Goal: Transaction & Acquisition: Purchase product/service

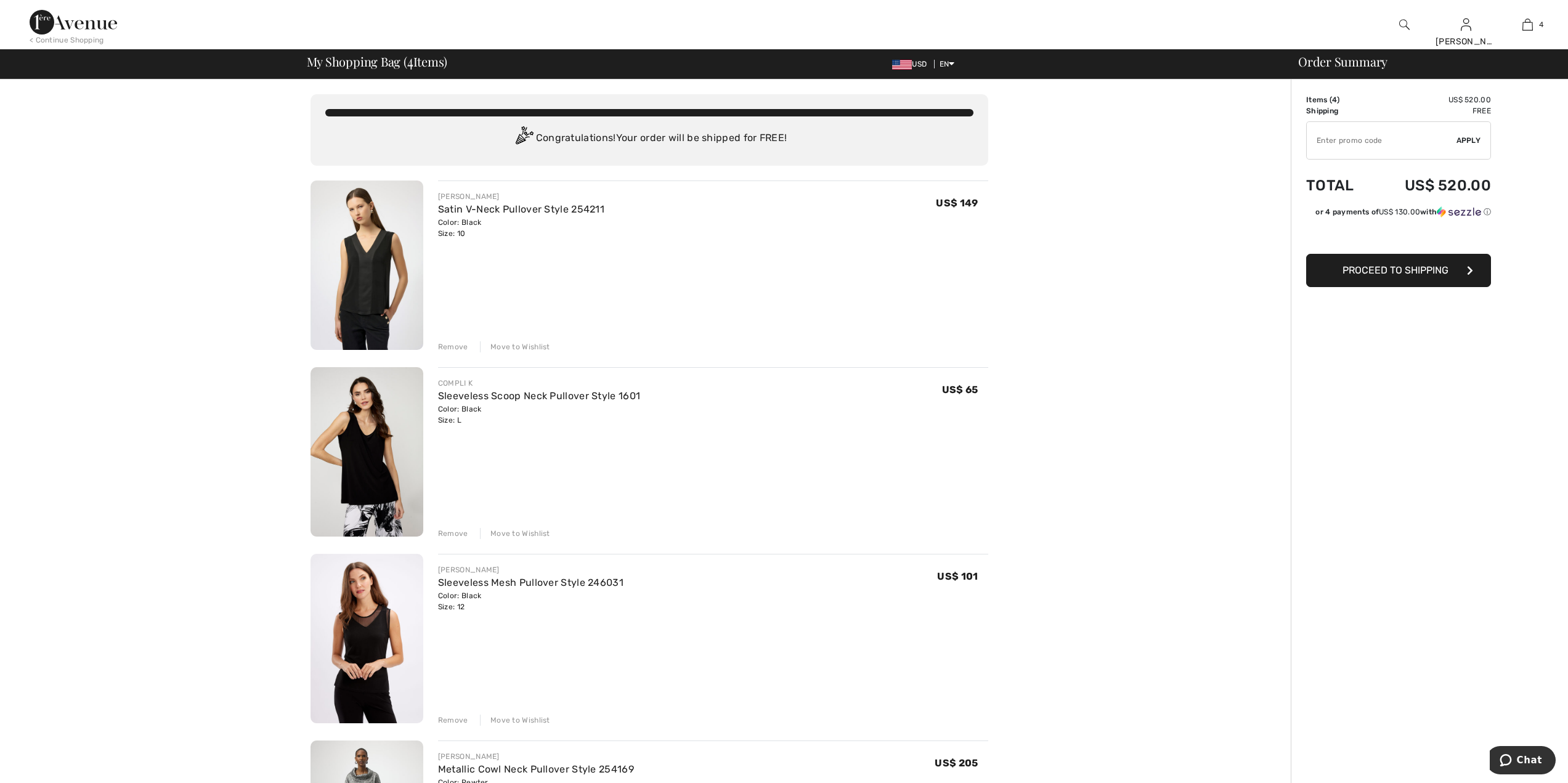
click at [512, 345] on div "Move to Wishlist" at bounding box center [515, 346] width 70 height 11
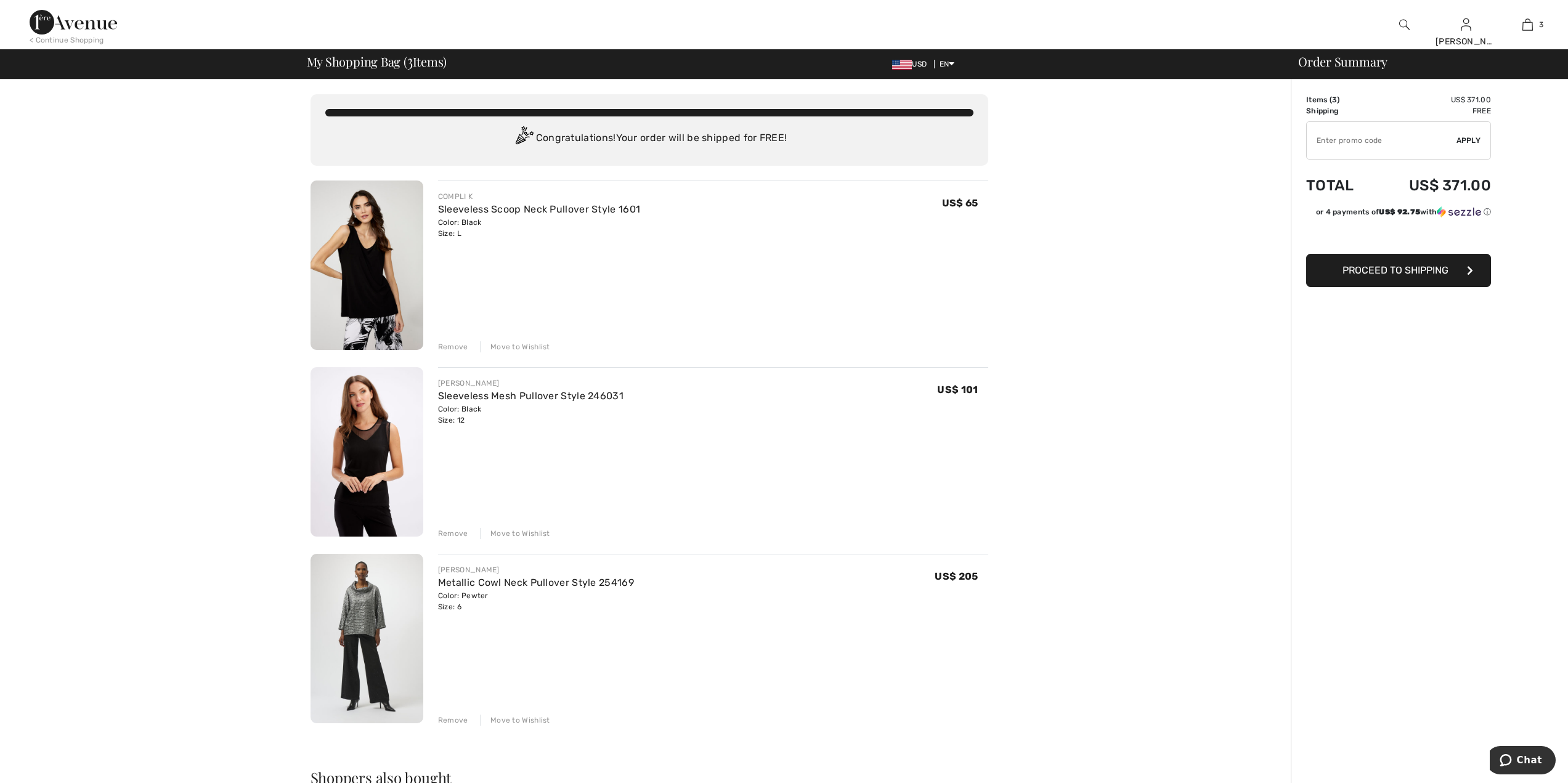
click at [522, 349] on div "Move to Wishlist" at bounding box center [515, 346] width 70 height 11
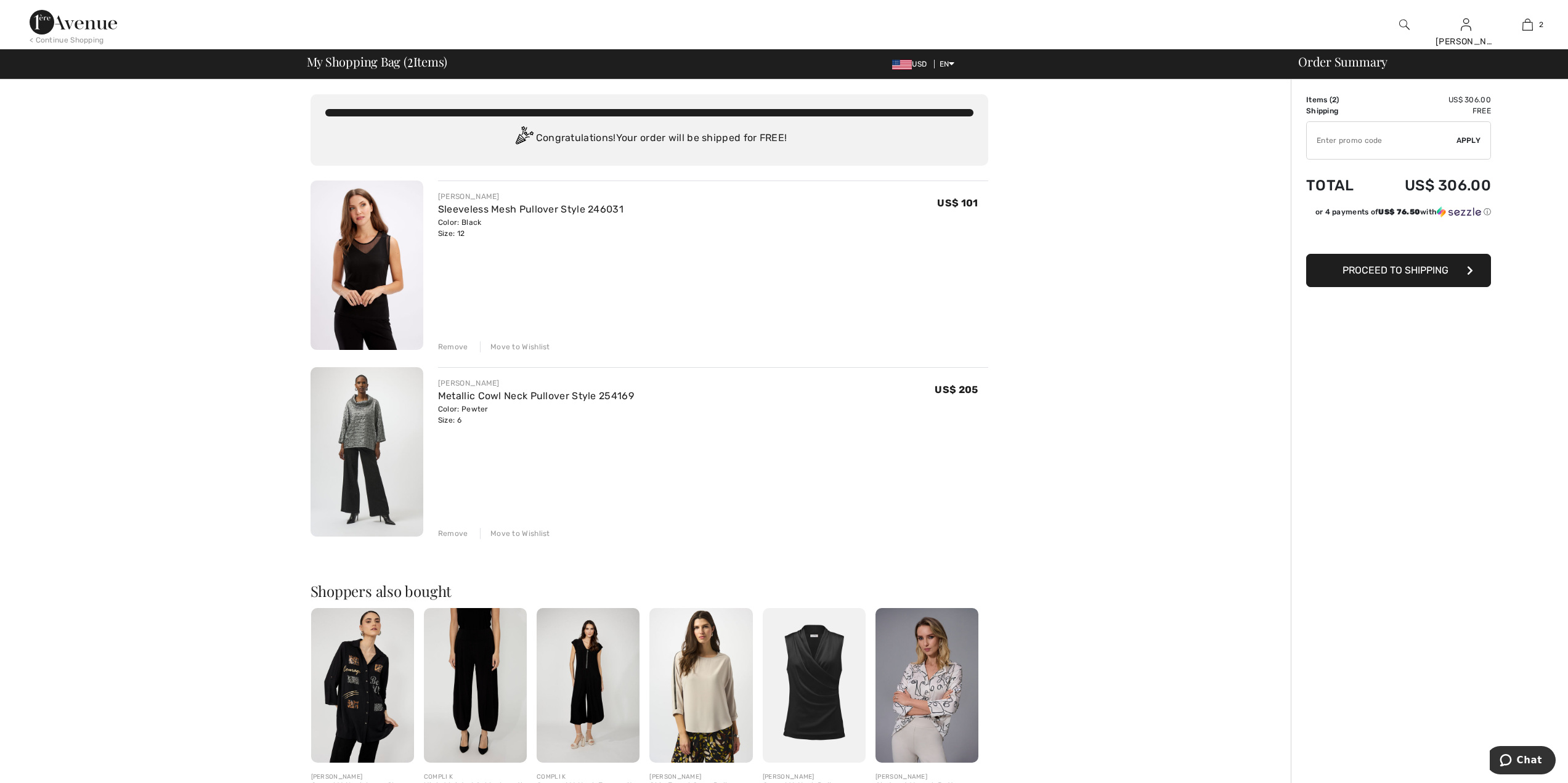
click at [524, 342] on div "Move to Wishlist" at bounding box center [515, 346] width 70 height 11
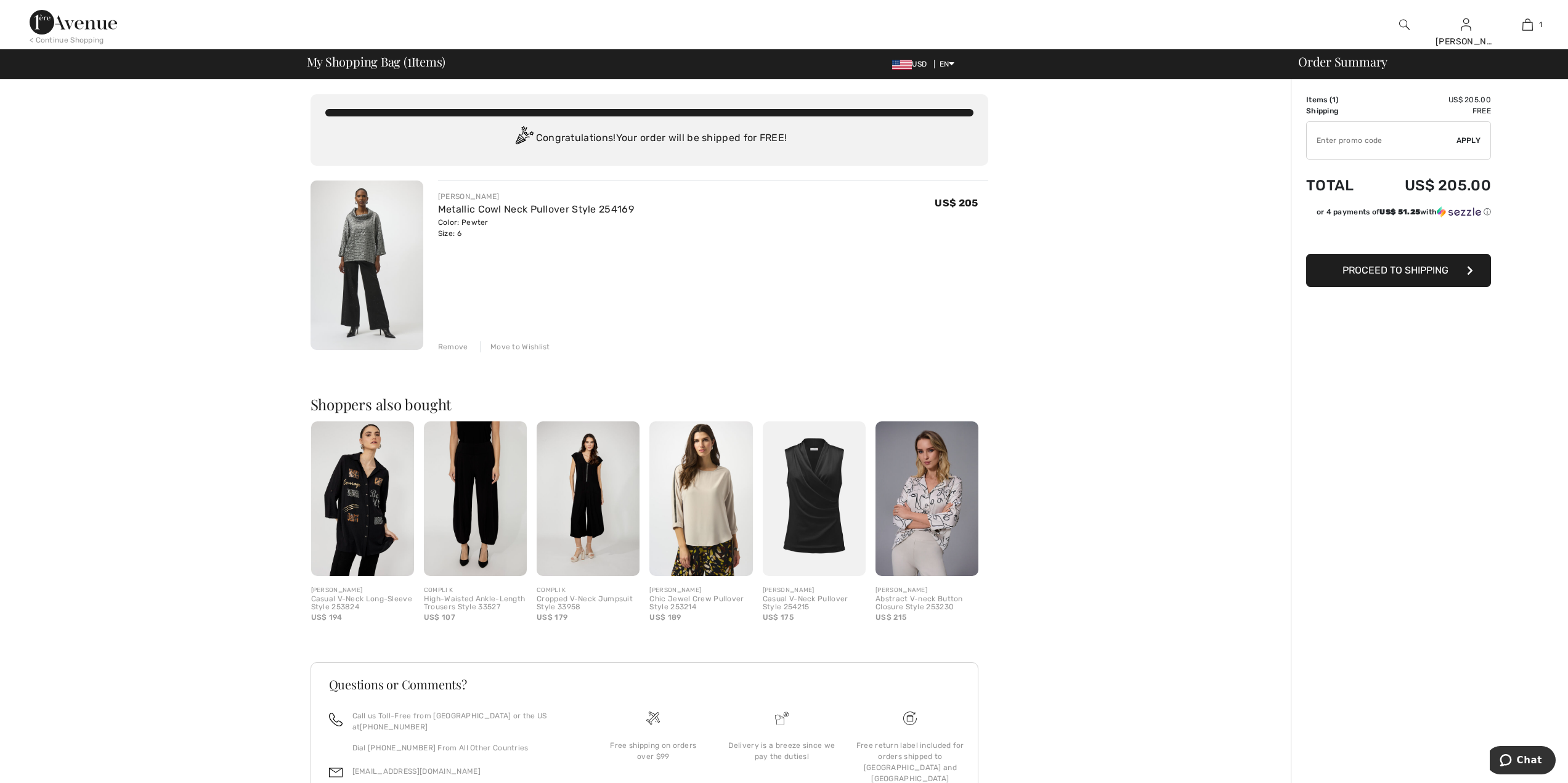
click at [1433, 265] on span "Proceed to Shipping" at bounding box center [1394, 270] width 106 height 12
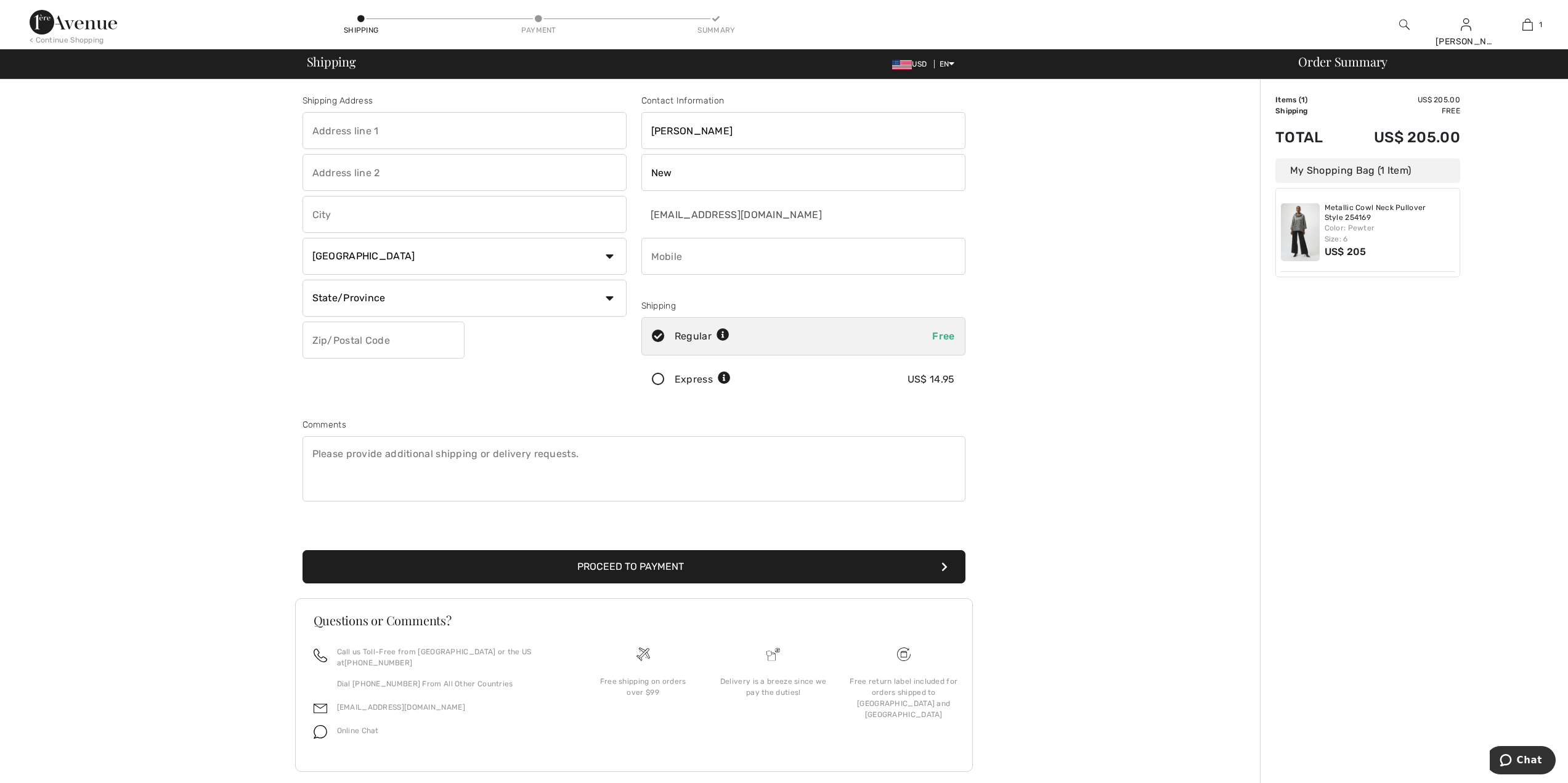
click at [441, 136] on input "text" at bounding box center [465, 130] width 324 height 37
type input "1925 [PERSON_NAME] WAY"
type input "LA JOLLA"
click at [608, 296] on select "State/Province [GEOGRAPHIC_DATA] [GEOGRAPHIC_DATA] [GEOGRAPHIC_DATA] [GEOGRAPHI…" at bounding box center [465, 297] width 324 height 37
click at [611, 262] on select "Country [GEOGRAPHIC_DATA] [GEOGRAPHIC_DATA] [GEOGRAPHIC_DATA] [GEOGRAPHIC_DATA]…" at bounding box center [465, 256] width 324 height 37
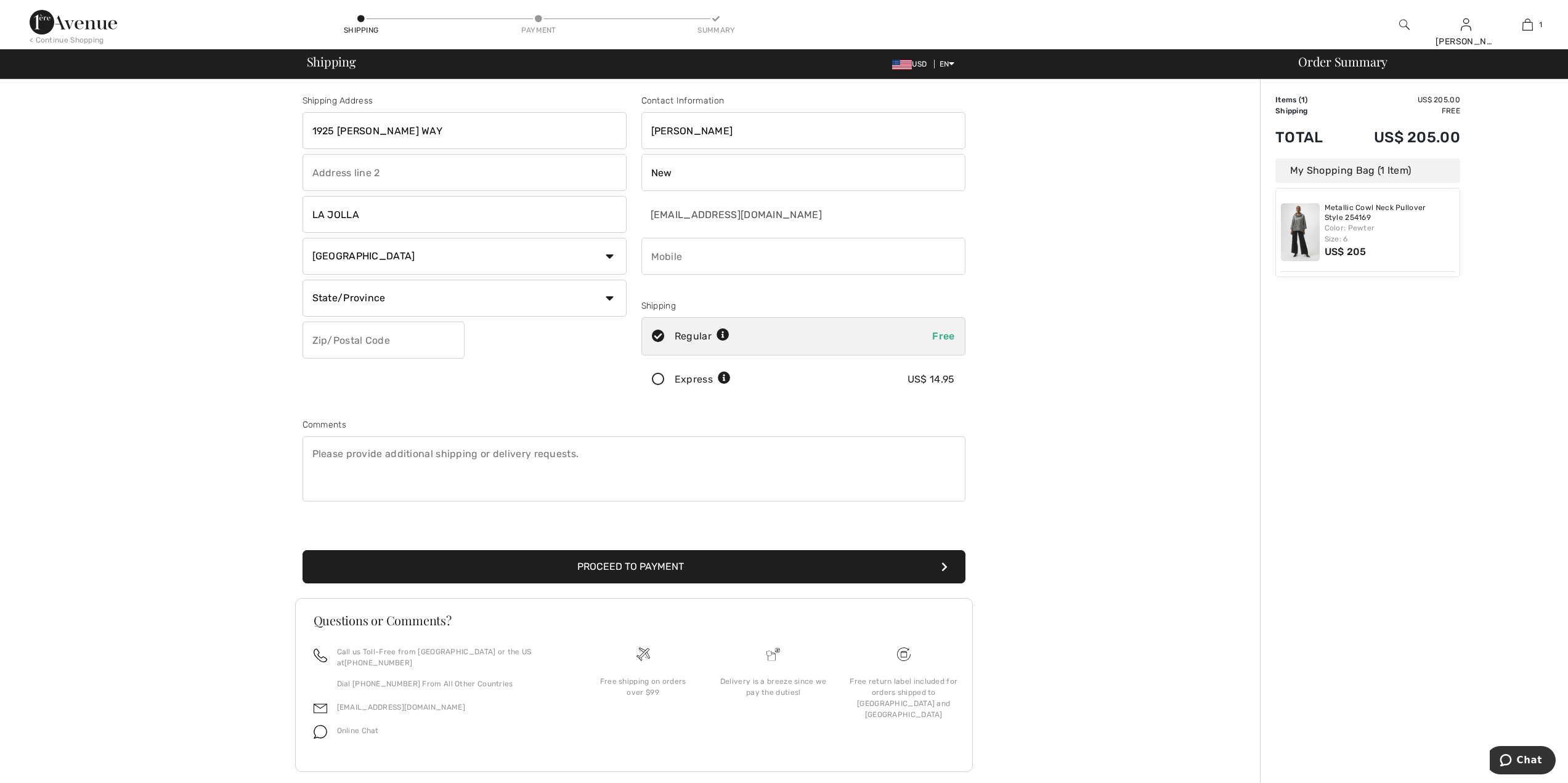
select select "US"
click at [303, 238] on select "Country [GEOGRAPHIC_DATA] [GEOGRAPHIC_DATA] [GEOGRAPHIC_DATA] [GEOGRAPHIC_DATA]…" at bounding box center [465, 256] width 324 height 37
click at [613, 299] on select "State/Province [US_STATE] [US_STATE] [US_STATE] [US_STATE] [US_STATE] [US_STATE…" at bounding box center [465, 297] width 324 height 37
select select "CA"
click at [303, 279] on select "State/Province [US_STATE] [US_STATE] [US_STATE] [US_STATE] [US_STATE] [US_STATE…" at bounding box center [465, 297] width 324 height 37
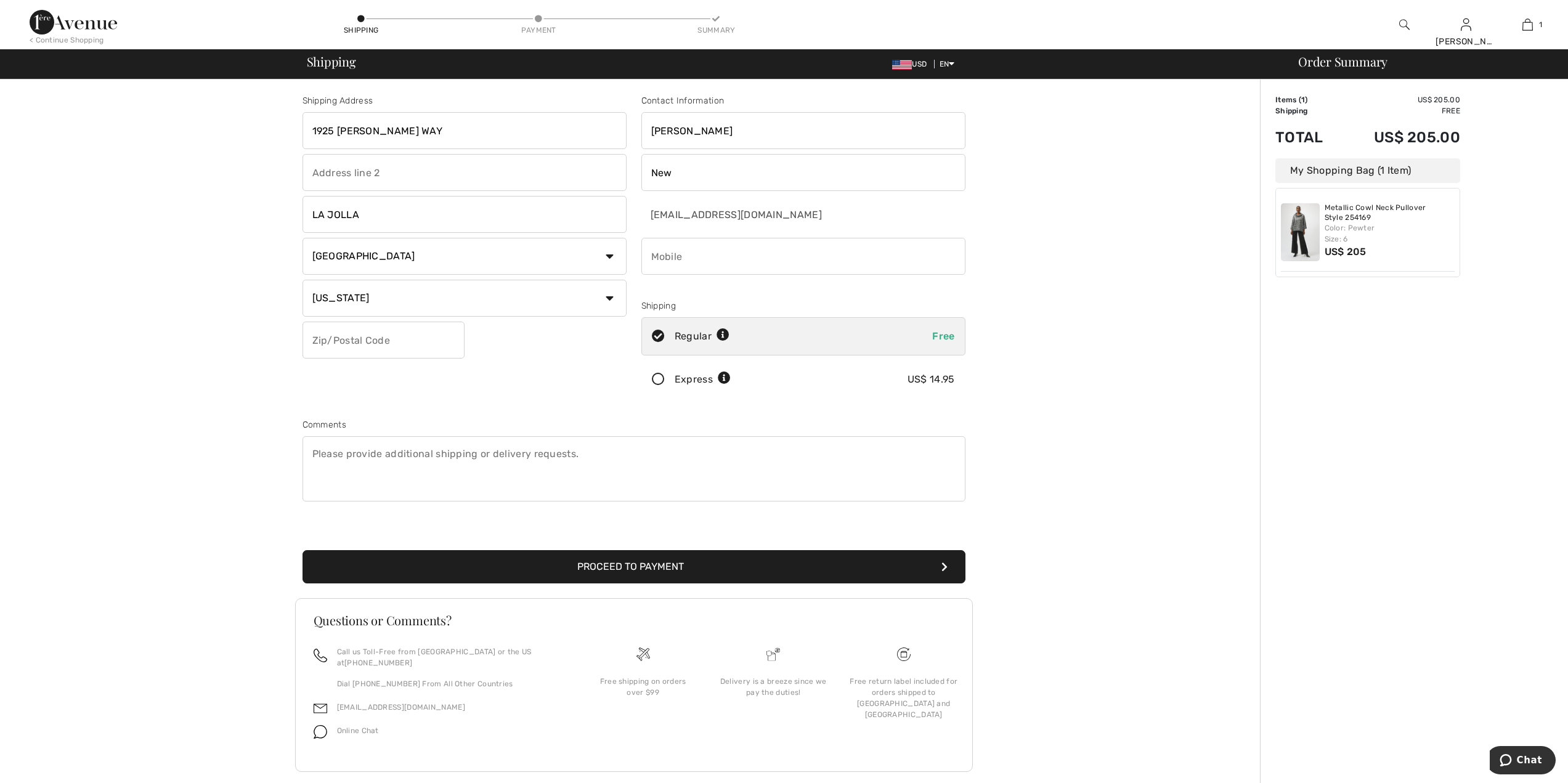
click at [397, 335] on input "text" at bounding box center [384, 340] width 162 height 37
type input "92037"
click at [691, 252] on input "phone" at bounding box center [803, 256] width 324 height 37
type input "8583363563"
click at [824, 295] on div "Contact Information [PERSON_NAME] New [EMAIL_ADDRESS][DOMAIN_NAME] Shipping Reg…" at bounding box center [803, 249] width 339 height 309
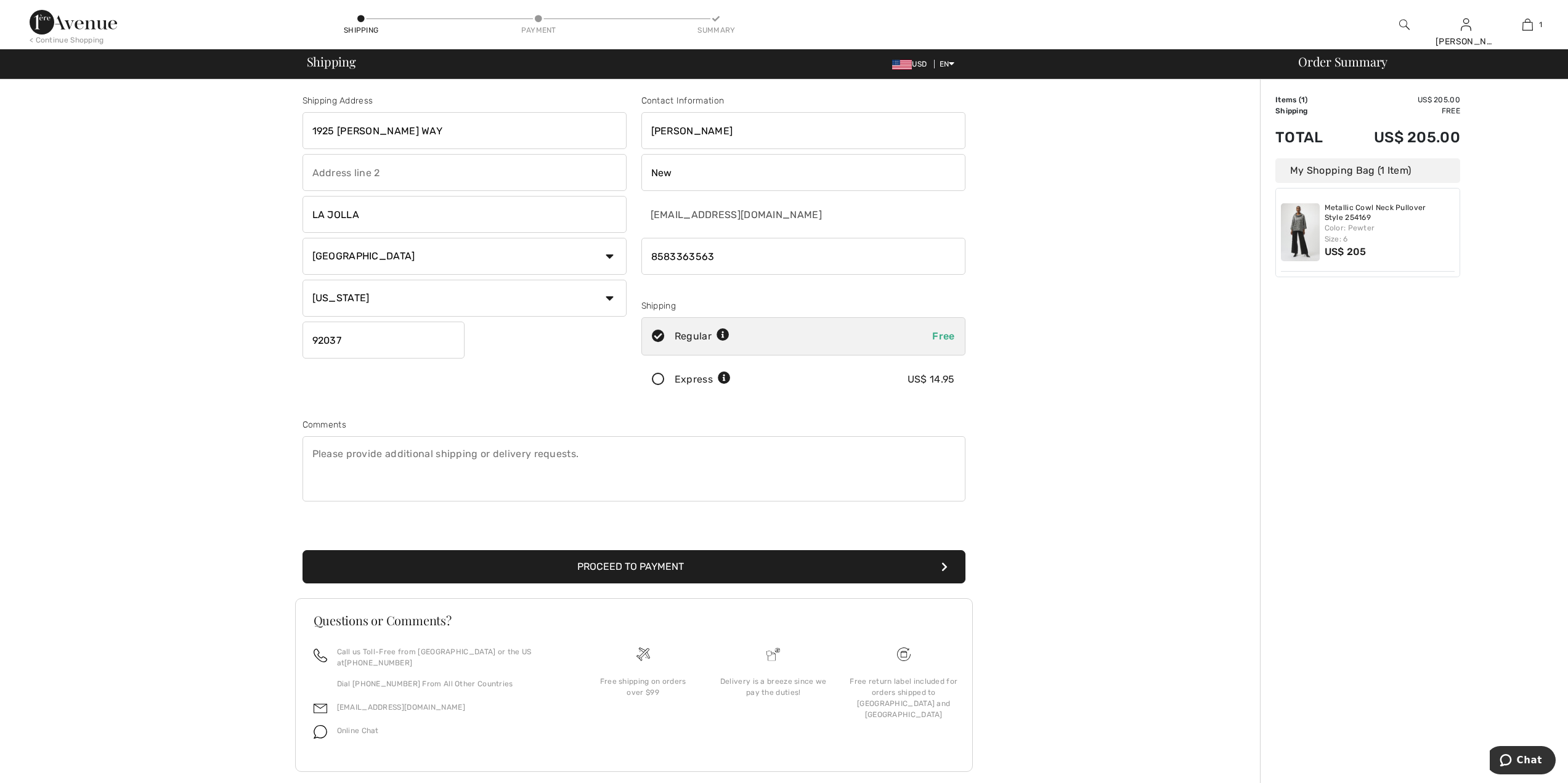
click at [826, 260] on input "phone" at bounding box center [803, 256] width 324 height 37
click at [1157, 362] on div "Shipping Address 1925 [PERSON_NAME] WAY [GEOGRAPHIC_DATA] Country [GEOGRAPHIC_D…" at bounding box center [633, 441] width 1252 height 723
click at [634, 565] on button "Proceed to Payment" at bounding box center [634, 566] width 663 height 34
